Goal: Information Seeking & Learning: Learn about a topic

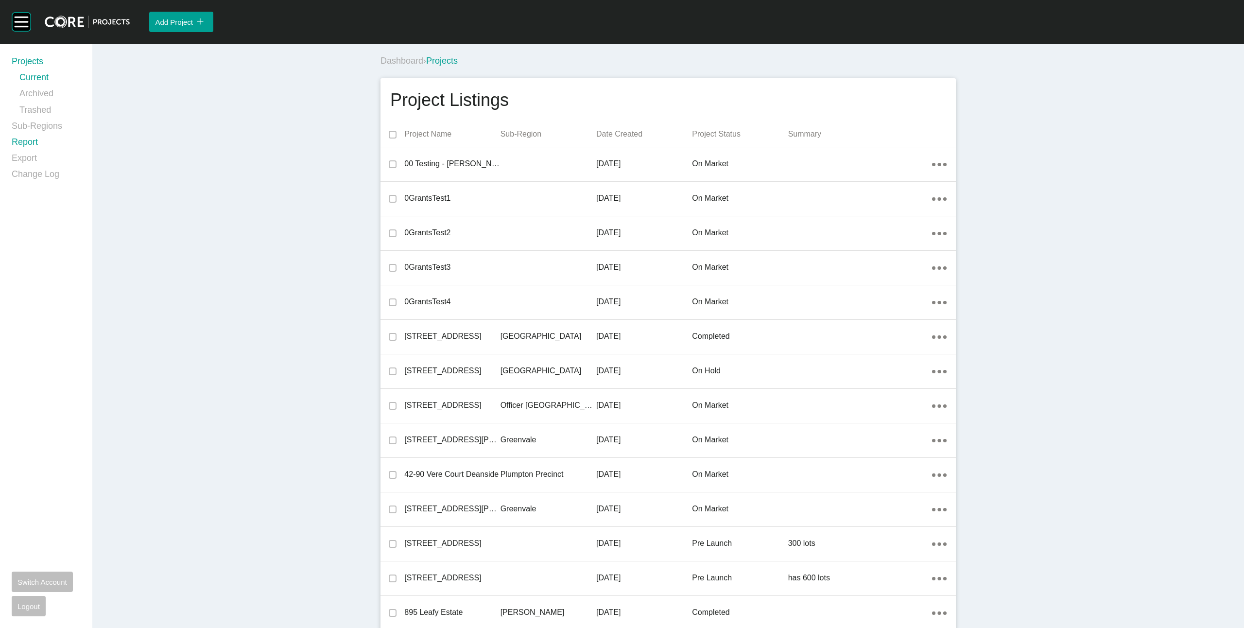
click at [25, 142] on link "Report" at bounding box center [46, 144] width 69 height 16
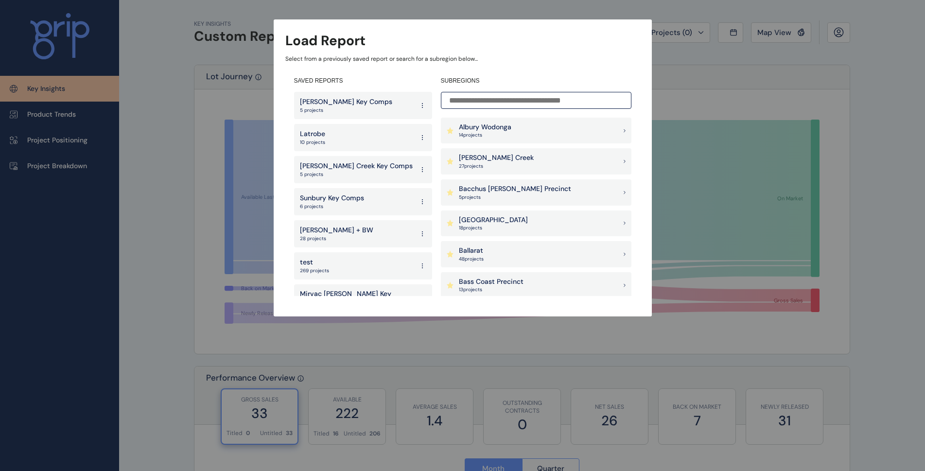
scroll to position [657, 0]
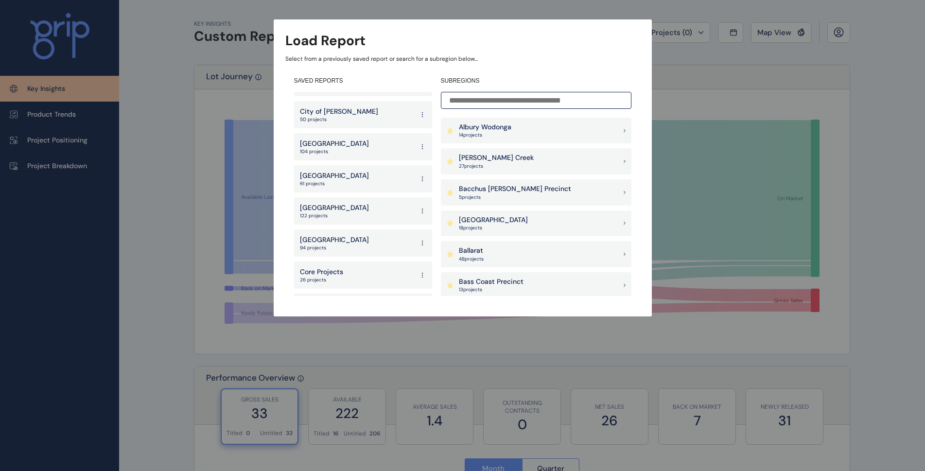
click at [349, 235] on p "[GEOGRAPHIC_DATA]" at bounding box center [334, 240] width 69 height 10
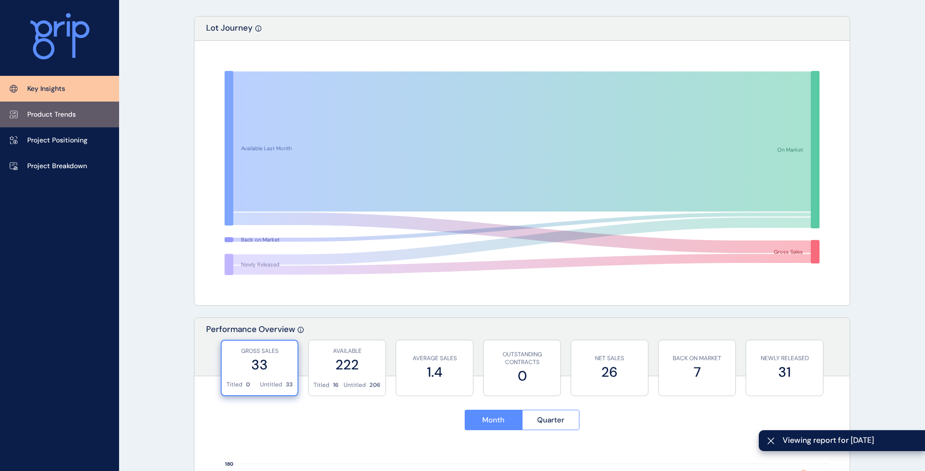
click at [37, 114] on p "Product Trends" at bounding box center [51, 115] width 49 height 10
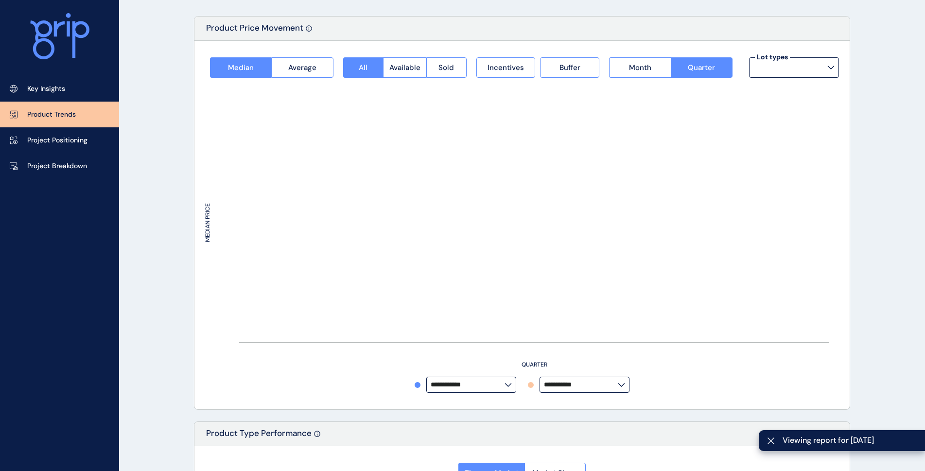
type input "**********"
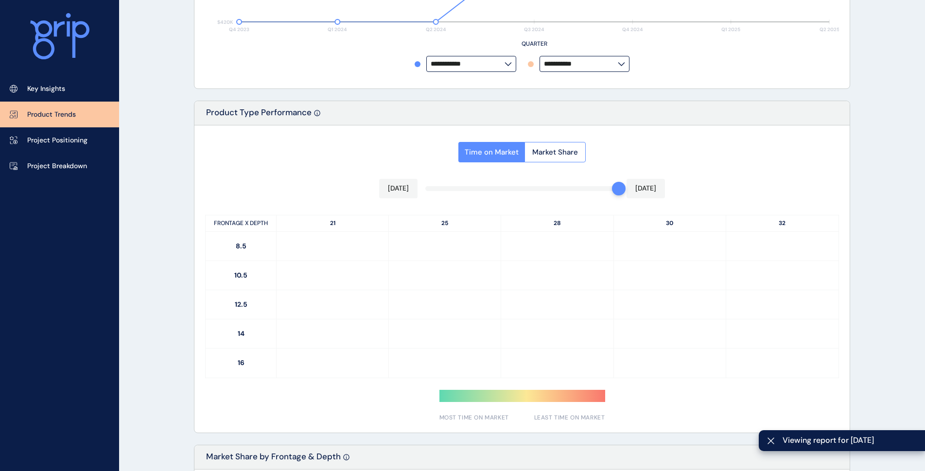
scroll to position [437, 0]
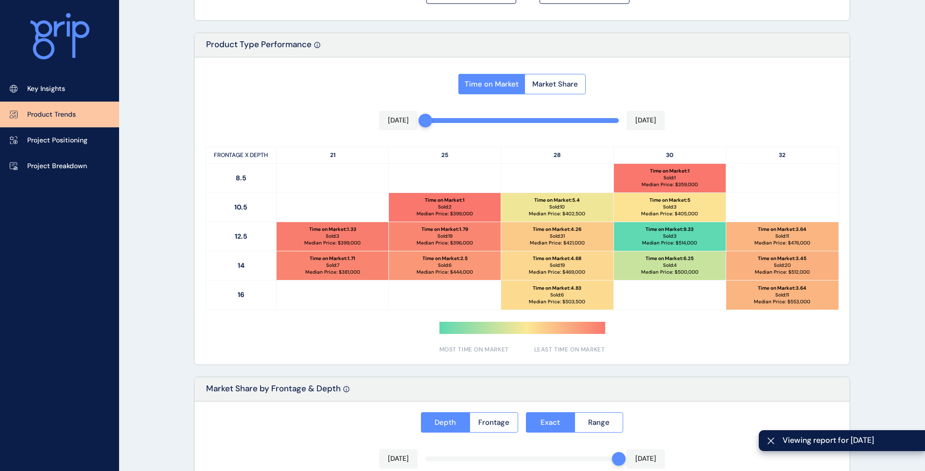
drag, startPoint x: 615, startPoint y: 120, endPoint x: 352, endPoint y: 111, distance: 263.0
click at [352, 111] on div "Time on Market Market Share [DATE] [DATE] FRONTAGE X DEPTH 21 25 28 30 32 8.5 T…" at bounding box center [521, 210] width 655 height 307
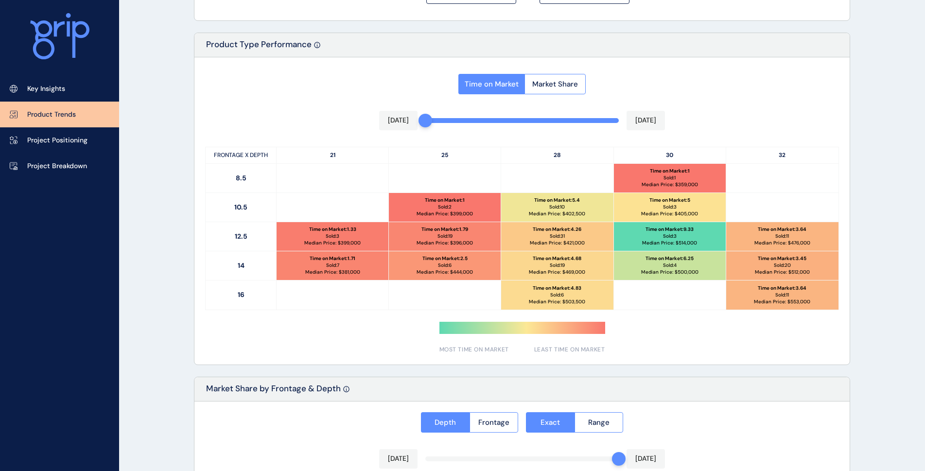
click at [661, 324] on div at bounding box center [521, 210] width 655 height 307
